Goal: Information Seeking & Learning: Find specific fact

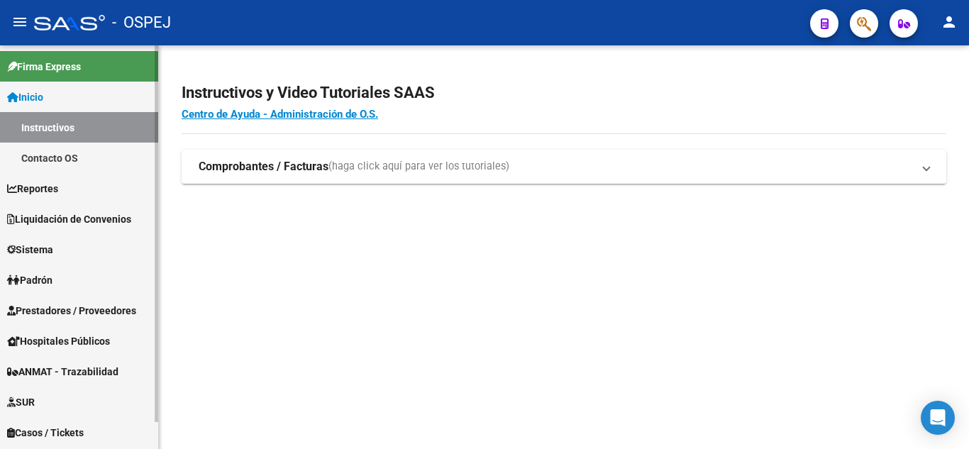
click at [31, 280] on span "Padrón" at bounding box center [29, 281] width 45 height 16
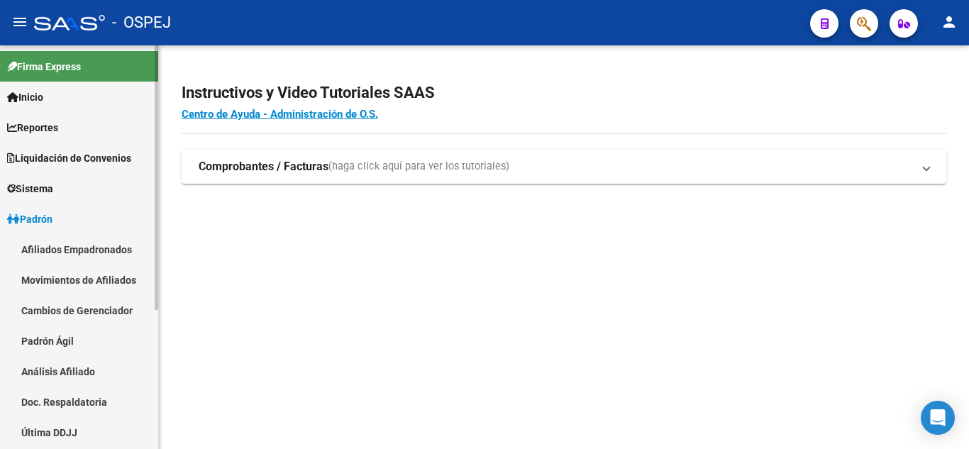
click at [54, 247] on link "Afiliados Empadronados" at bounding box center [79, 249] width 158 height 31
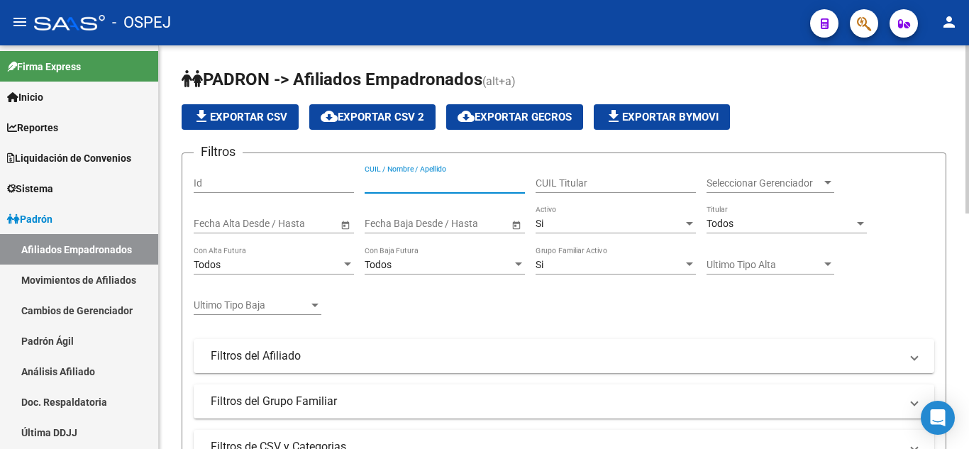
click at [412, 183] on input "CUIL / Nombre / Apellido" at bounding box center [445, 183] width 160 height 12
paste input "20330066971"
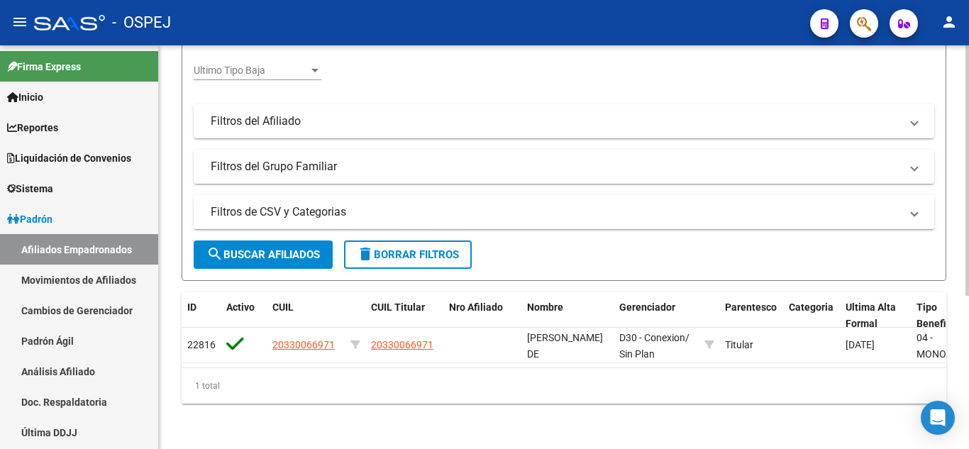
scroll to position [175, 0]
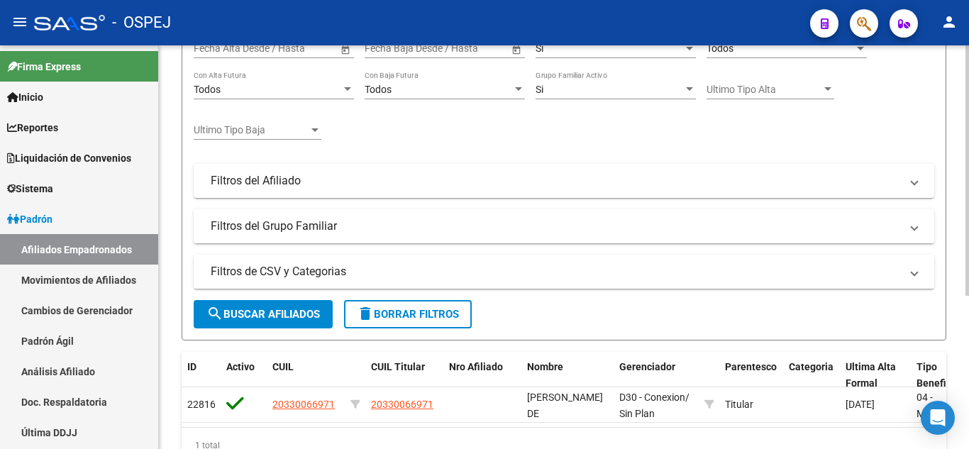
click at [913, 229] on span at bounding box center [915, 227] width 6 height 16
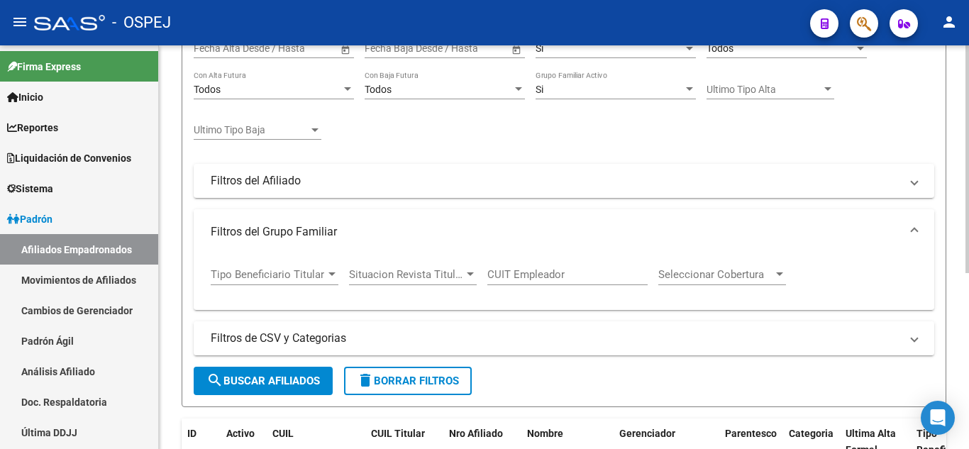
click at [913, 229] on span at bounding box center [915, 232] width 6 height 16
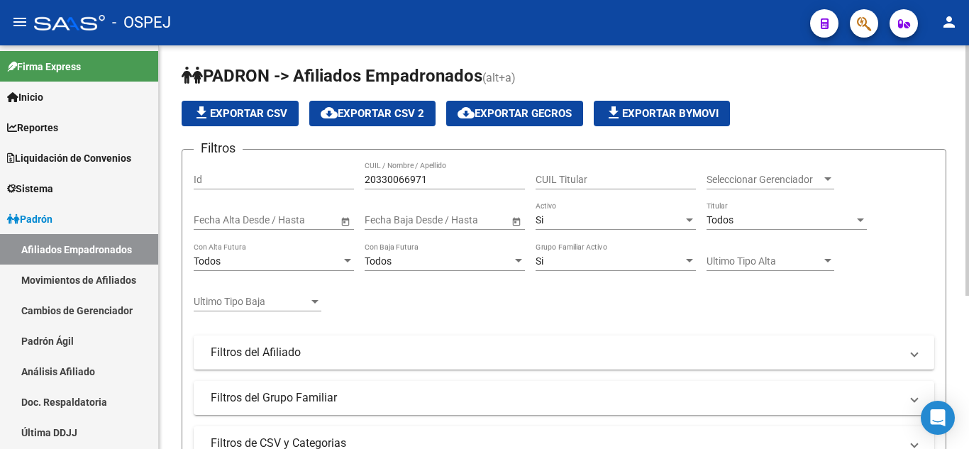
scroll to position [0, 0]
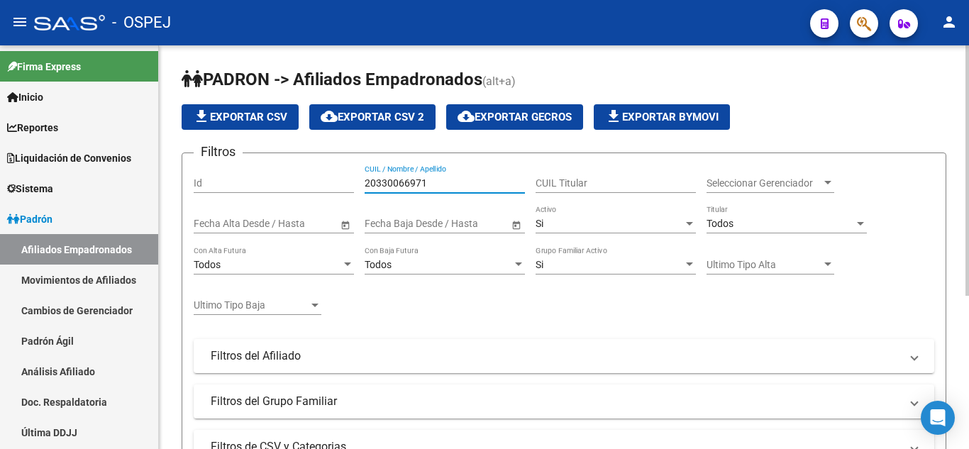
drag, startPoint x: 436, startPoint y: 185, endPoint x: 333, endPoint y: 182, distance: 103.6
click at [333, 182] on div "Filtros Id 20330066971 CUIL / Nombre / Apellido CUIL Titular Seleccionar Gerenc…" at bounding box center [564, 292] width 741 height 254
paste input "5117839"
click at [453, 328] on div "Filtros Id 51178391 CUIL / Nombre / Apellido CUIL Titular Seleccionar Gerenciad…" at bounding box center [564, 292] width 741 height 254
drag, startPoint x: 417, startPoint y: 184, endPoint x: 353, endPoint y: 186, distance: 63.9
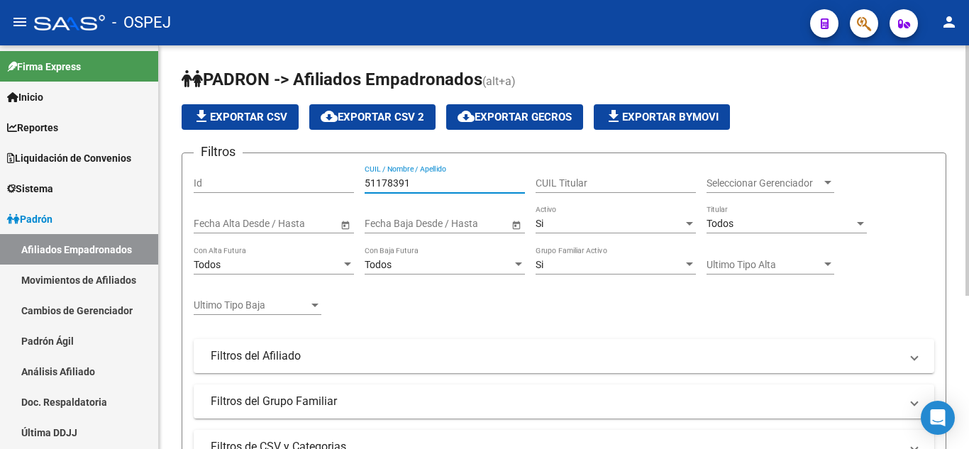
click at [353, 186] on div "Filtros Id 51178391 CUIL / Nombre / Apellido CUIL Titular Seleccionar Gerenciad…" at bounding box center [564, 292] width 741 height 254
paste input "Coman [PERSON_NAME]"
drag, startPoint x: 397, startPoint y: 182, endPoint x: 490, endPoint y: 182, distance: 93.0
click at [490, 182] on input "Coman [PERSON_NAME]" at bounding box center [445, 183] width 160 height 12
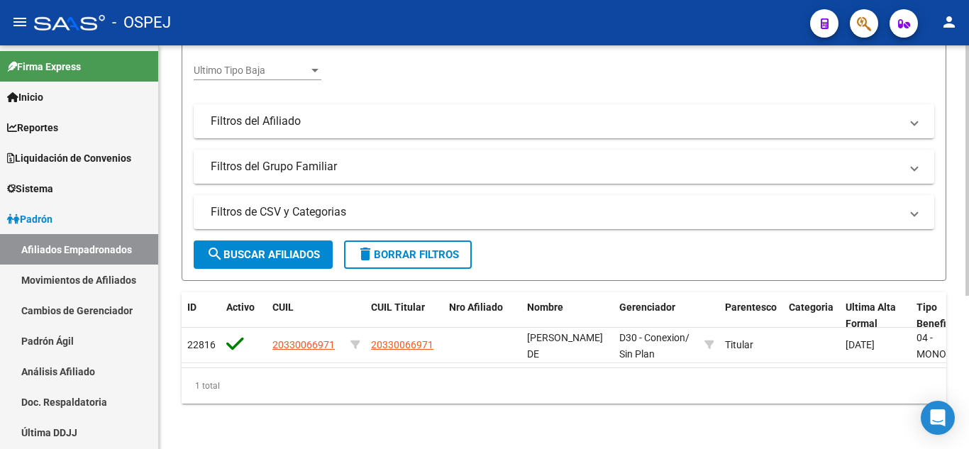
type input "Coman"
click at [915, 159] on span at bounding box center [915, 167] width 6 height 16
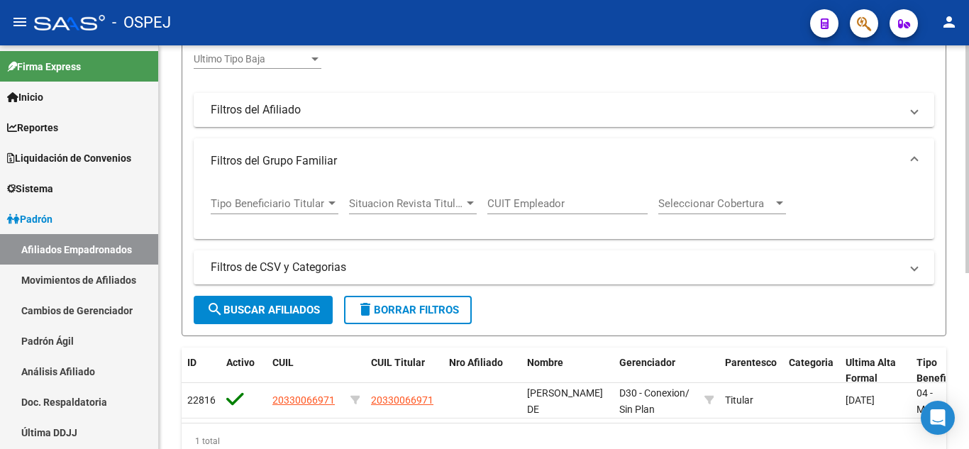
click at [945, 192] on form "Filtros Id Coman CUIL / Nombre / Apellido CUIL Titular Seleccionar Gerenciador …" at bounding box center [564, 121] width 765 height 430
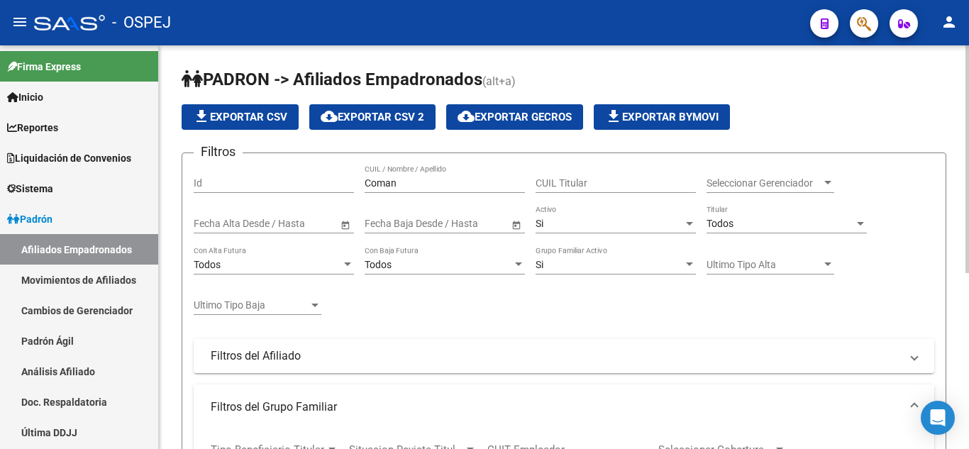
click at [815, 119] on div "file_download Exportar CSV cloud_download Exportar CSV 2 cloud_download Exporta…" at bounding box center [564, 117] width 765 height 26
click at [826, 180] on div at bounding box center [828, 182] width 13 height 11
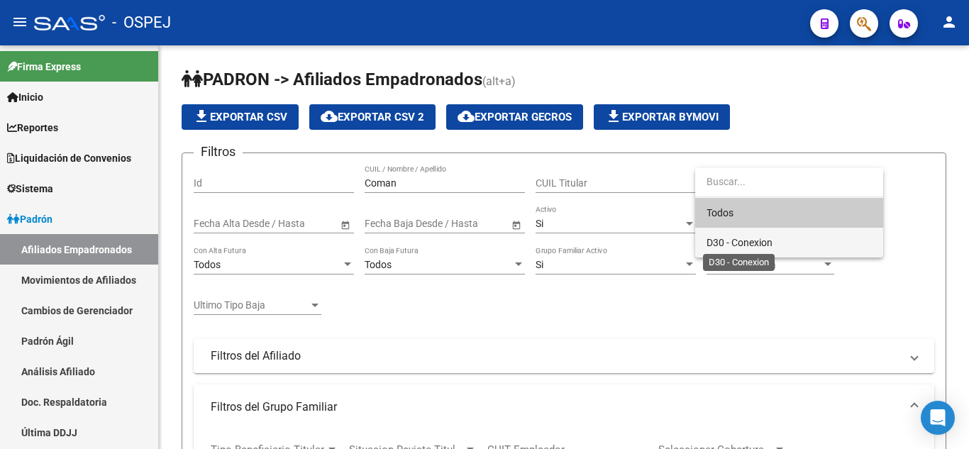
click at [756, 238] on span "D30 - Conexion" at bounding box center [740, 242] width 66 height 11
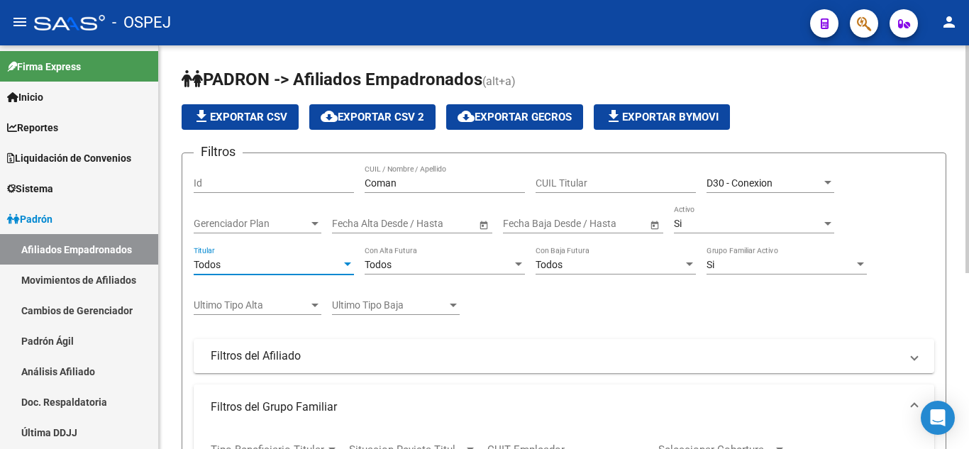
click at [348, 264] on div at bounding box center [347, 265] width 7 height 4
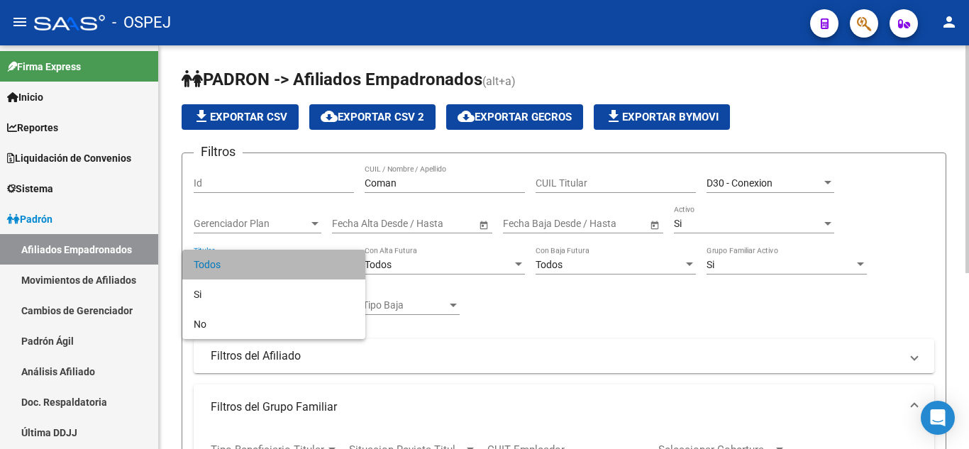
click at [348, 264] on span "Todos" at bounding box center [274, 265] width 160 height 30
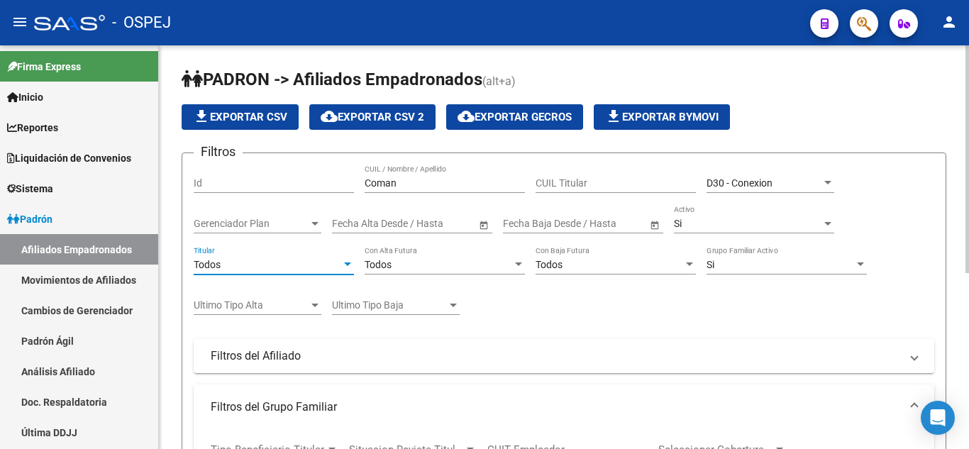
click at [348, 264] on div at bounding box center [347, 265] width 7 height 4
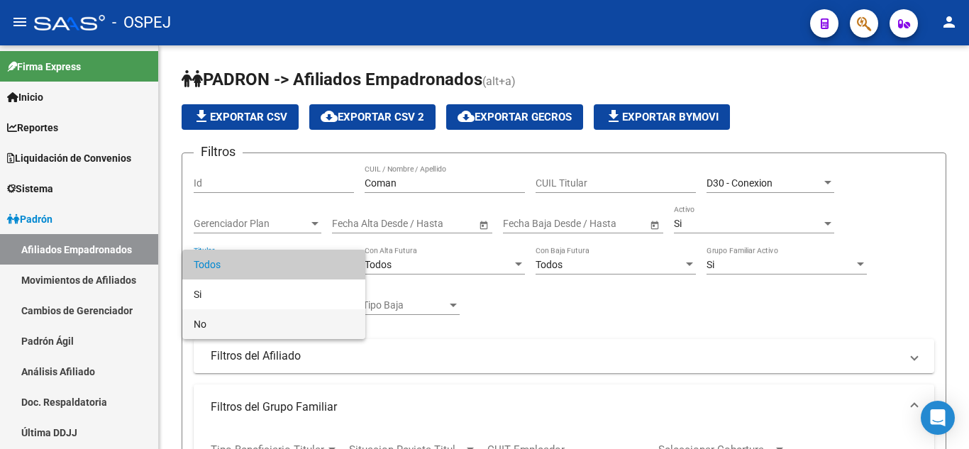
click at [243, 324] on span "No" at bounding box center [274, 324] width 160 height 30
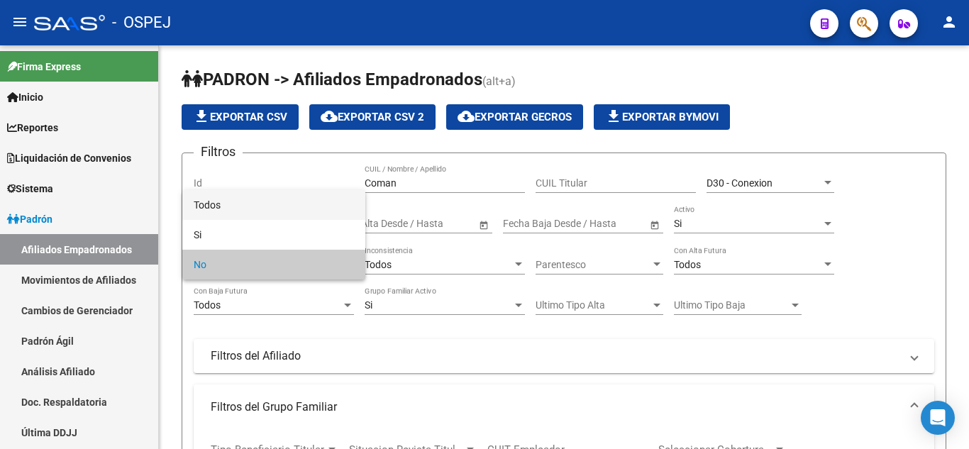
click at [240, 207] on span "Todos" at bounding box center [274, 205] width 160 height 30
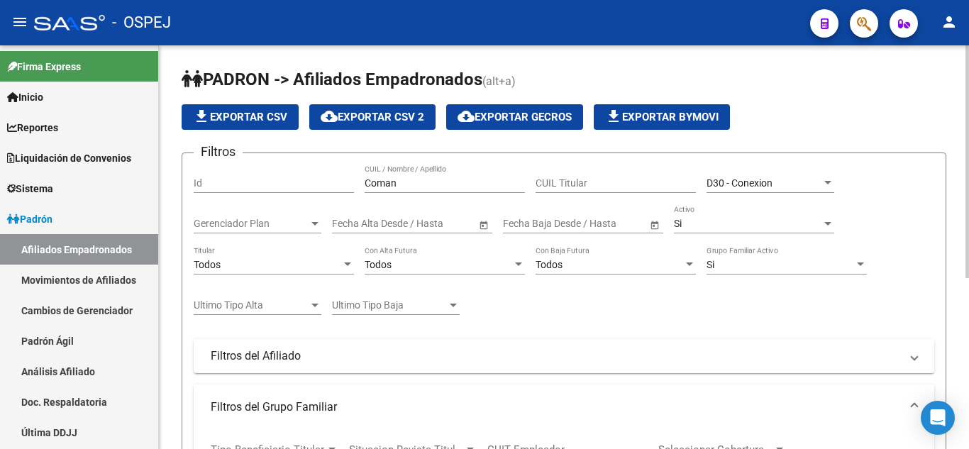
click at [909, 222] on div "Filtros Id Coman CUIL / Nombre / Apellido CUIL Titular D30 - Conexion Seleccion…" at bounding box center [564, 325] width 741 height 321
click at [341, 266] on div at bounding box center [347, 264] width 13 height 11
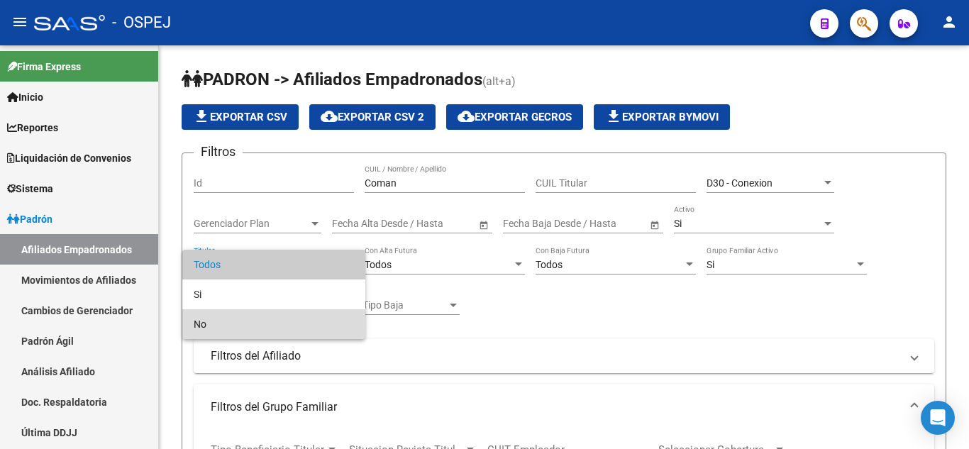
click at [204, 325] on span "No" at bounding box center [274, 324] width 160 height 30
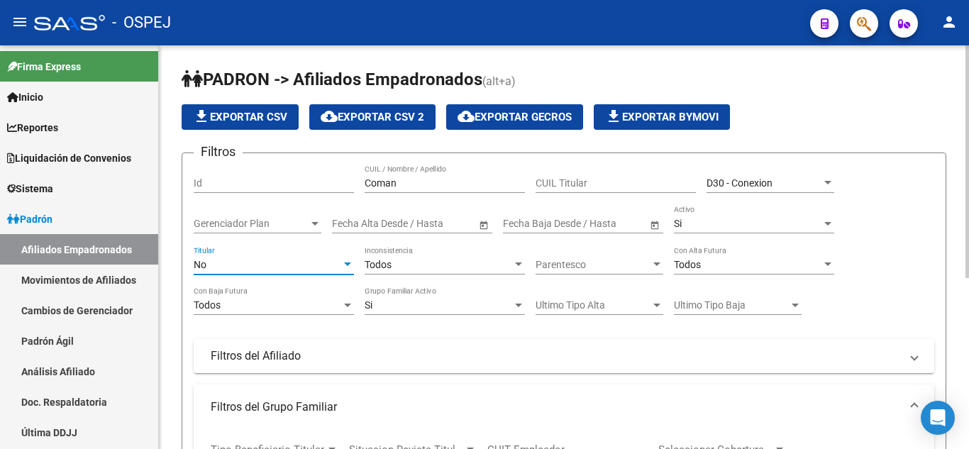
click at [918, 248] on div "Filtros Id Coman CUIL / Nombre / Apellido CUIL Titular D30 - Conexion Seleccion…" at bounding box center [564, 325] width 741 height 321
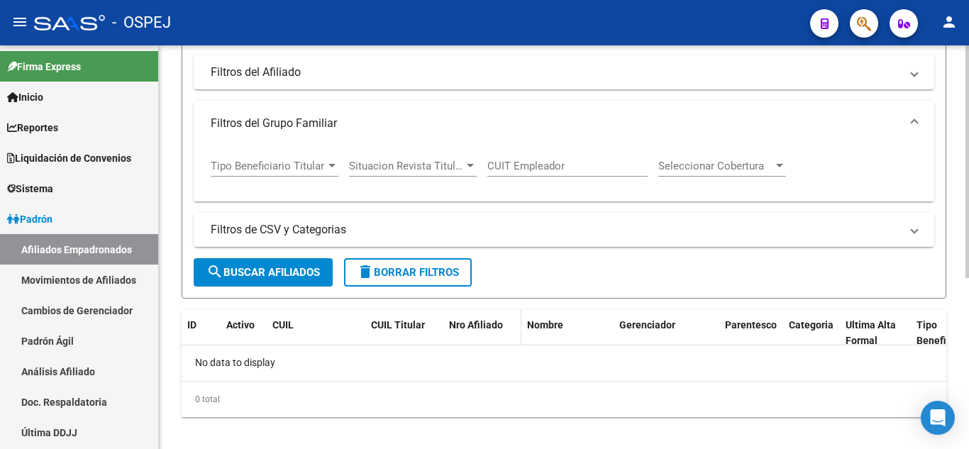
scroll to position [297, 0]
